Goal: Find specific page/section: Find specific page/section

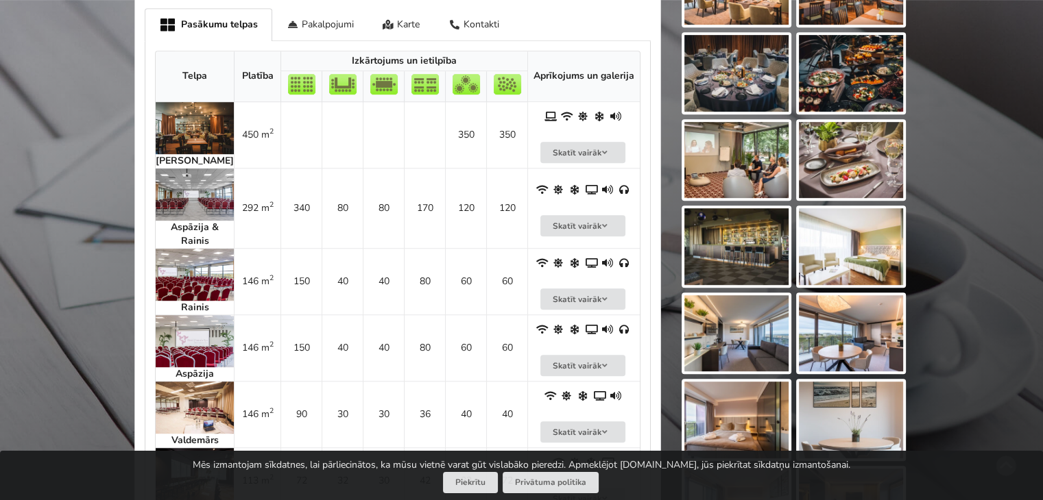
scroll to position [823, 0]
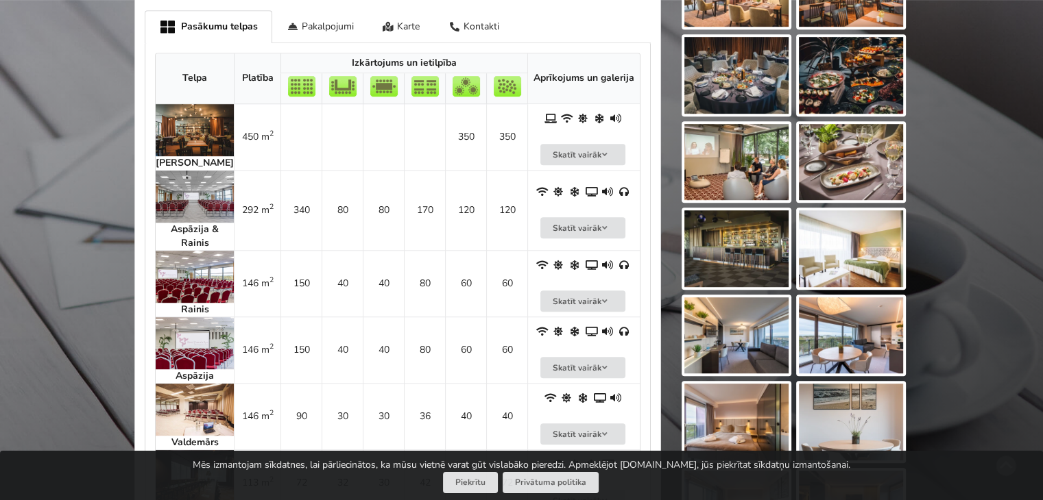
click at [173, 198] on img at bounding box center [195, 197] width 78 height 52
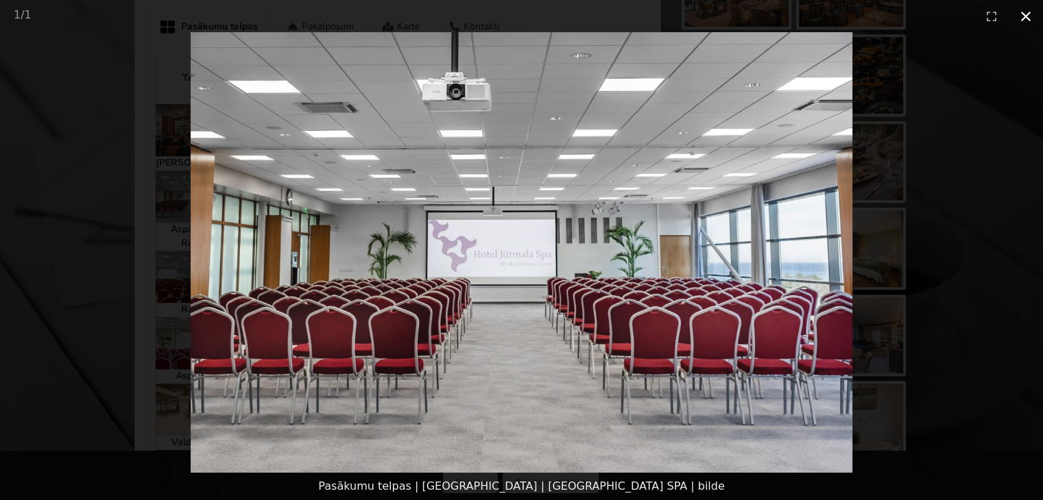
click at [1028, 17] on button "Close gallery" at bounding box center [1026, 16] width 34 height 32
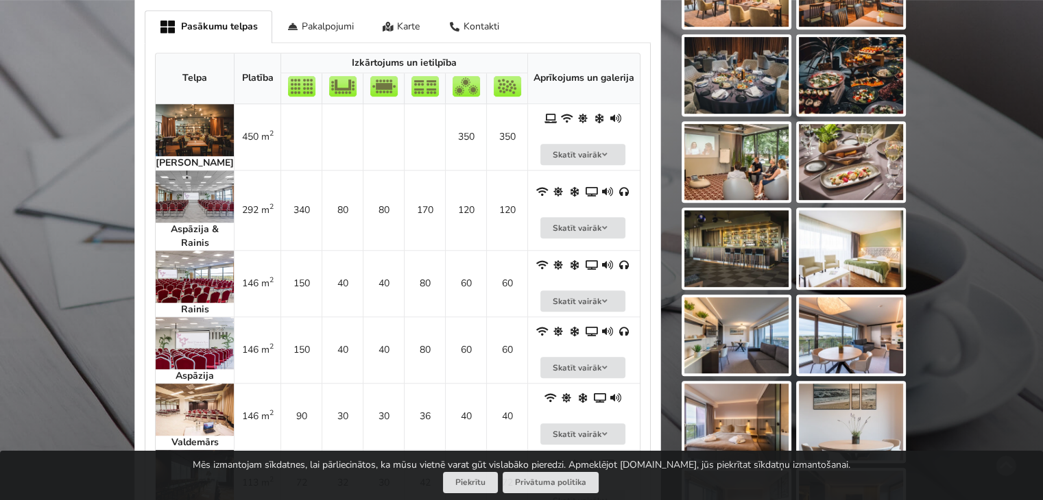
click at [208, 123] on img at bounding box center [195, 130] width 78 height 52
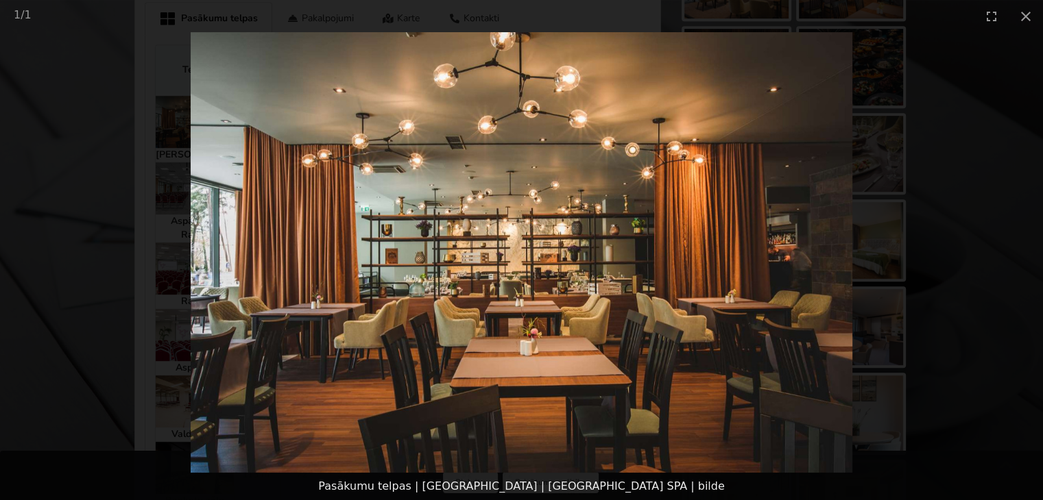
scroll to position [686, 0]
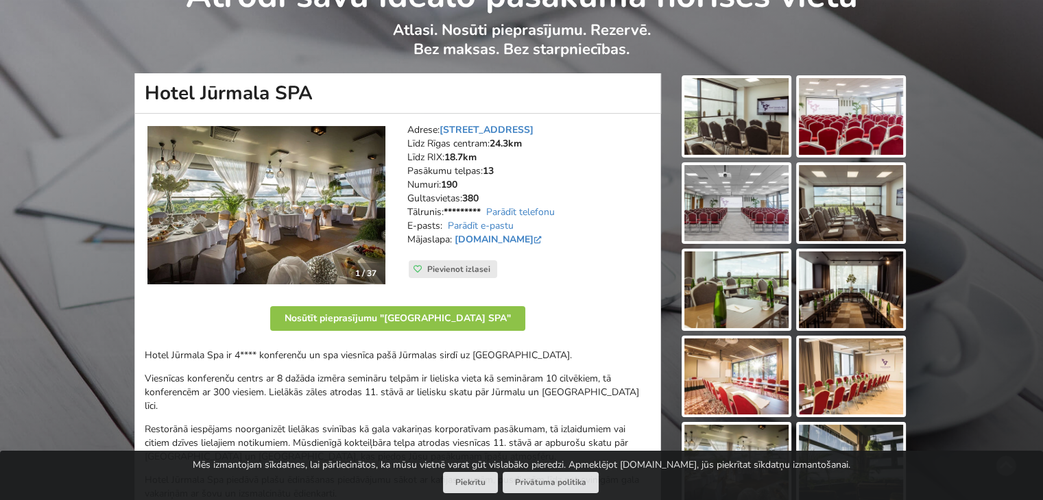
scroll to position [69, 0]
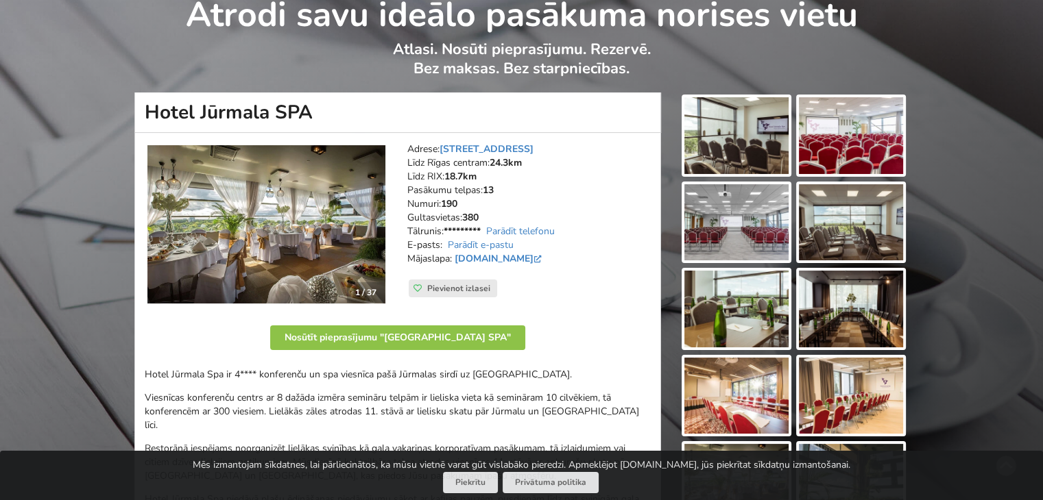
click at [293, 259] on img at bounding box center [266, 224] width 238 height 158
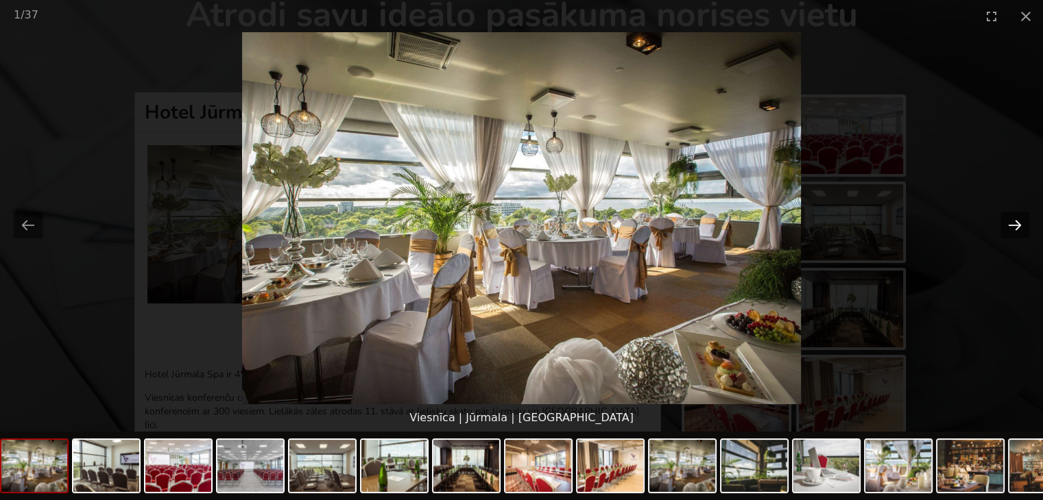
click at [1009, 226] on button "Next slide" at bounding box center [1014, 225] width 29 height 27
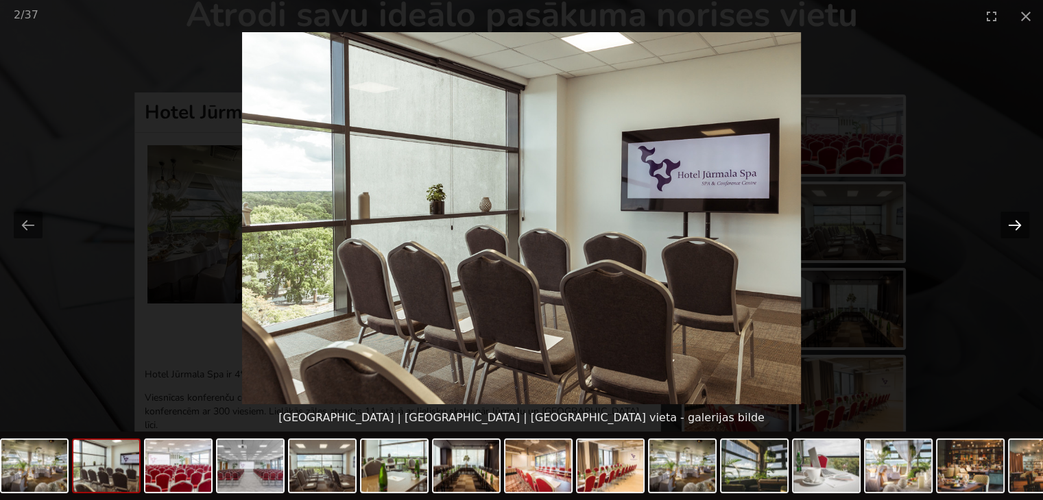
click at [1009, 227] on button "Next slide" at bounding box center [1014, 225] width 29 height 27
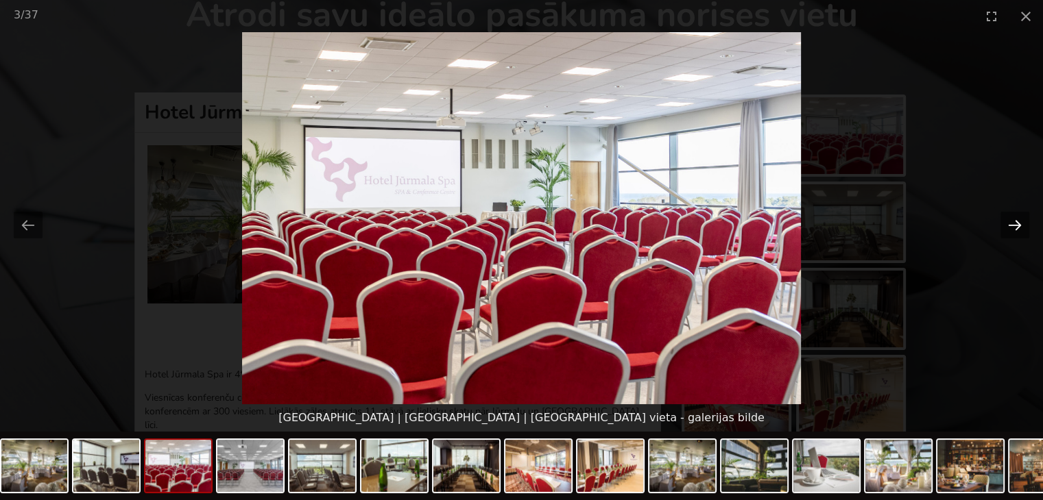
click at [1009, 227] on button "Next slide" at bounding box center [1014, 225] width 29 height 27
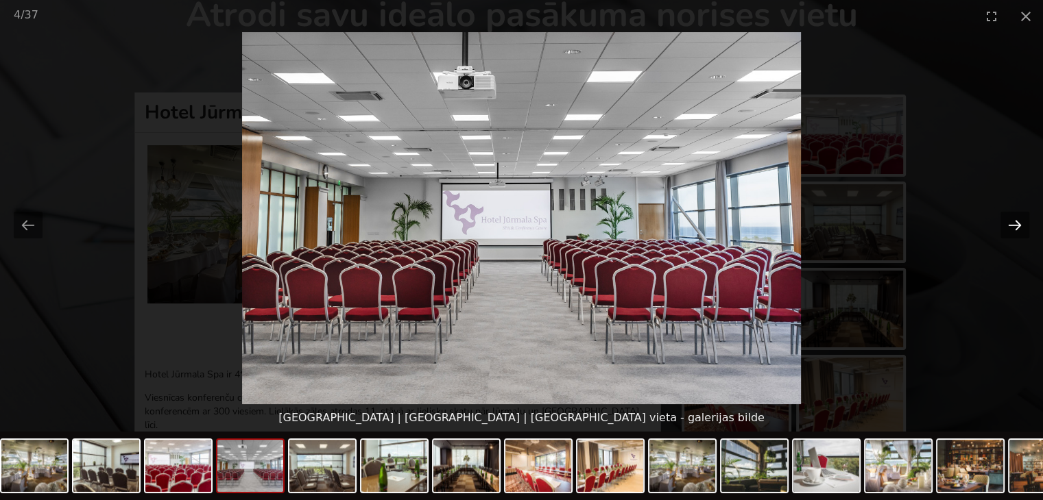
click at [1009, 227] on button "Next slide" at bounding box center [1014, 225] width 29 height 27
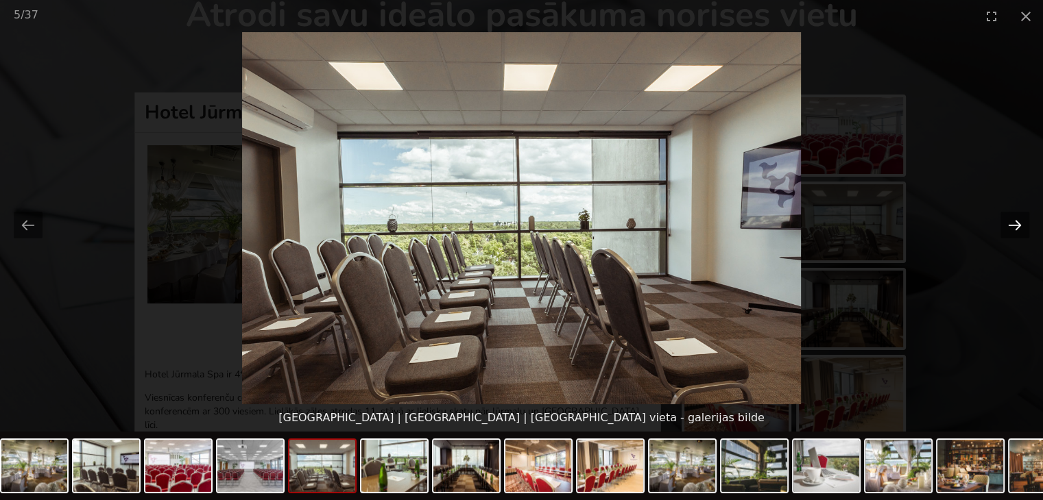
click at [1009, 227] on button "Next slide" at bounding box center [1014, 225] width 29 height 27
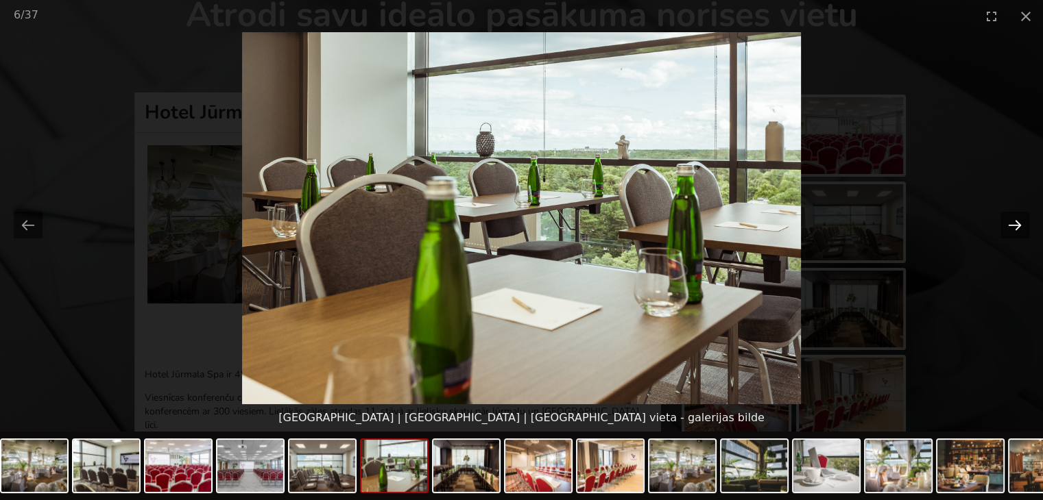
click at [1009, 227] on button "Next slide" at bounding box center [1014, 225] width 29 height 27
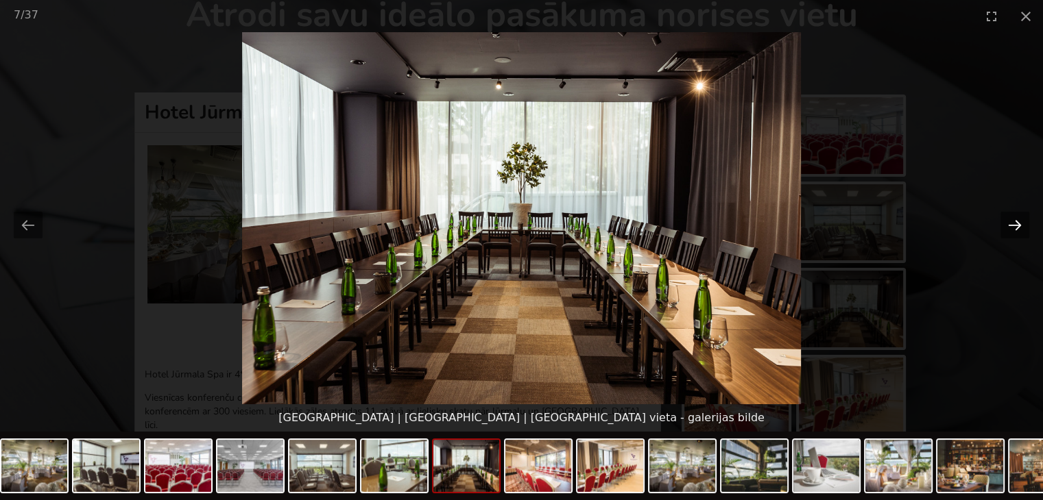
click at [1009, 227] on button "Next slide" at bounding box center [1014, 225] width 29 height 27
